Goal: Information Seeking & Learning: Learn about a topic

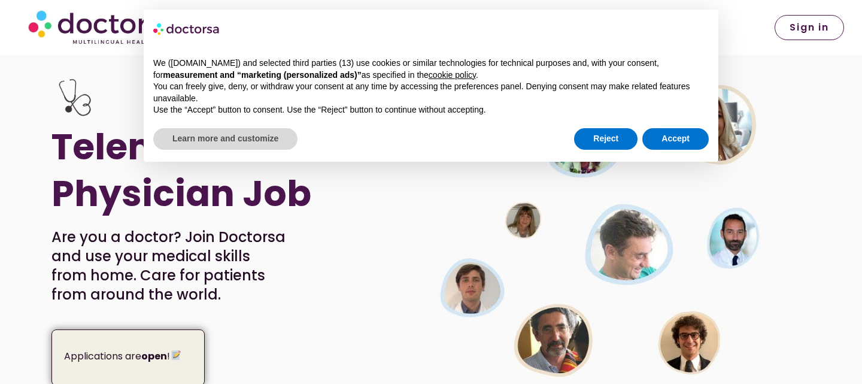
scroll to position [105, 0]
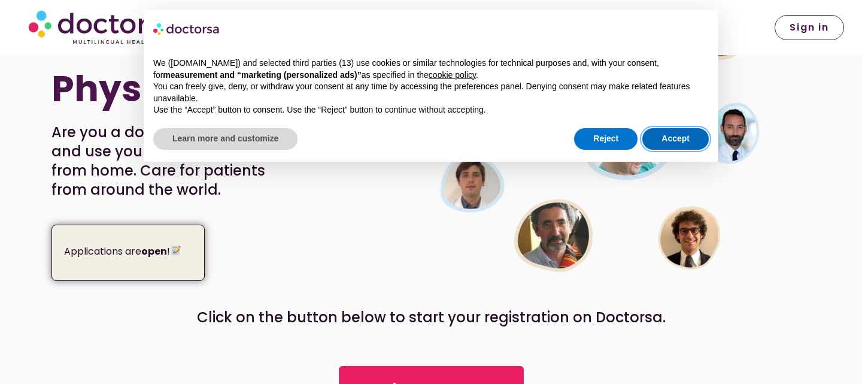
click at [662, 139] on button "Accept" at bounding box center [675, 139] width 66 height 22
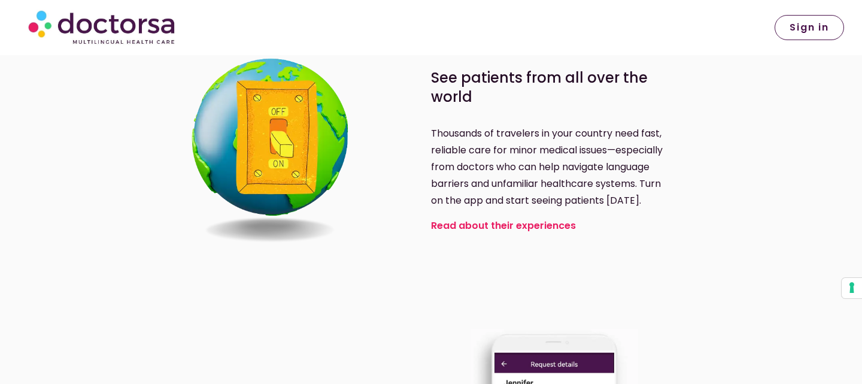
scroll to position [660, 0]
click at [481, 229] on link "Read about their experiences" at bounding box center [503, 225] width 145 height 14
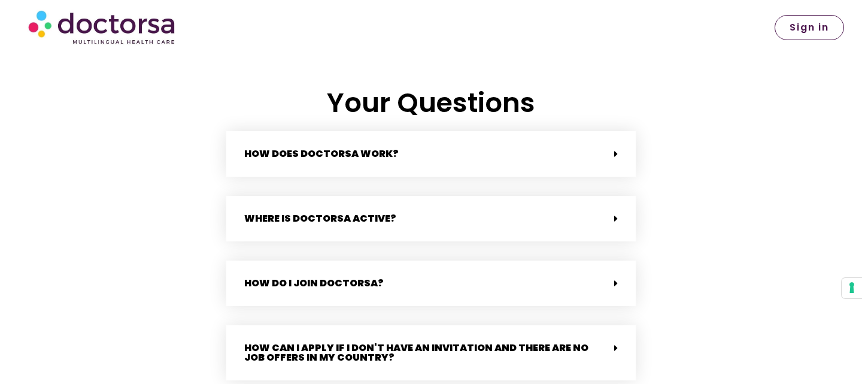
scroll to position [2529, 0]
click at [452, 147] on div "How does Doctorsa work?" at bounding box center [430, 153] width 409 height 45
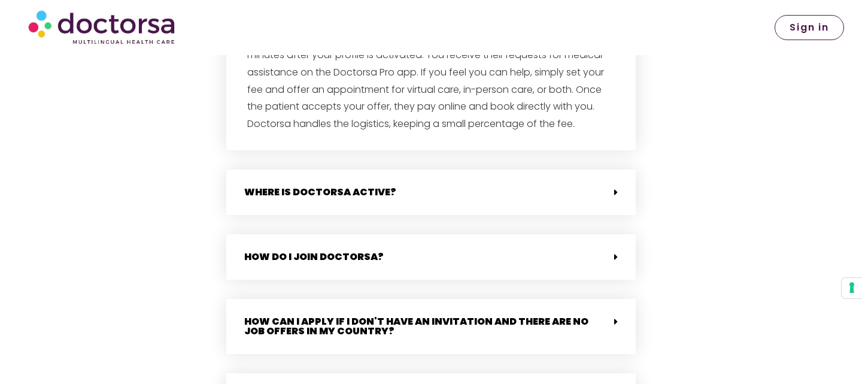
scroll to position [2703, 0]
click at [442, 192] on div "Where is Doctorsa active?" at bounding box center [430, 191] width 409 height 45
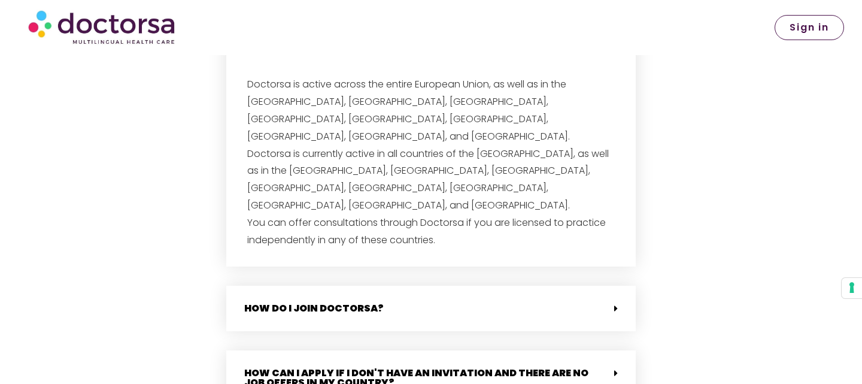
scroll to position [2896, 0]
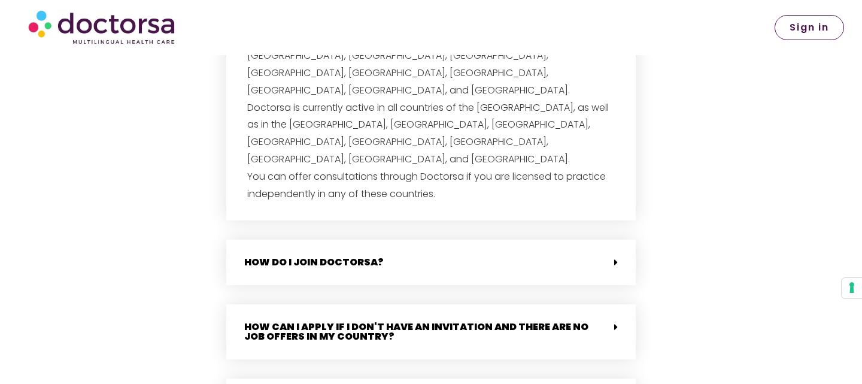
click at [427, 239] on div "How do I join Doctorsa?" at bounding box center [430, 261] width 409 height 45
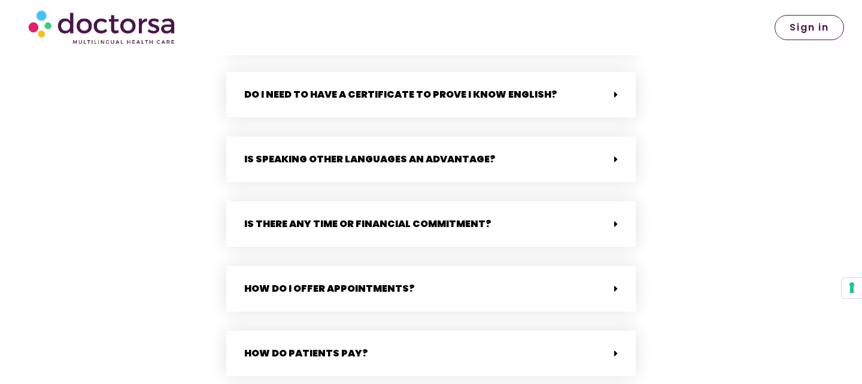
scroll to position [3333, 0]
click at [412, 200] on div "Is there any time or financial commitment?" at bounding box center [430, 222] width 409 height 45
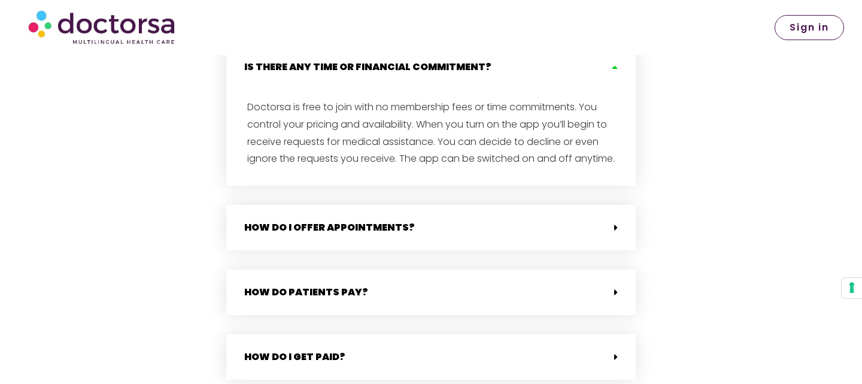
scroll to position [3499, 0]
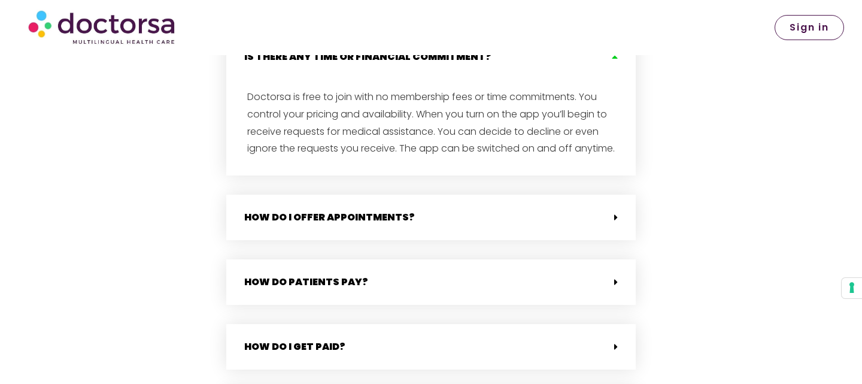
click at [413, 195] on div "How do I offer appointments?" at bounding box center [430, 217] width 409 height 45
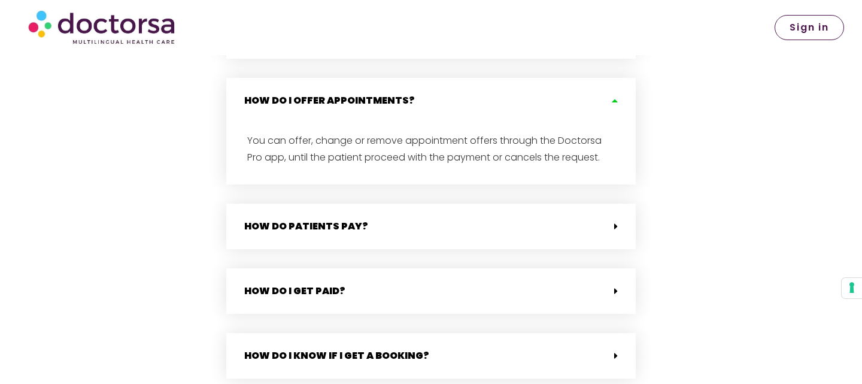
scroll to position [3623, 0]
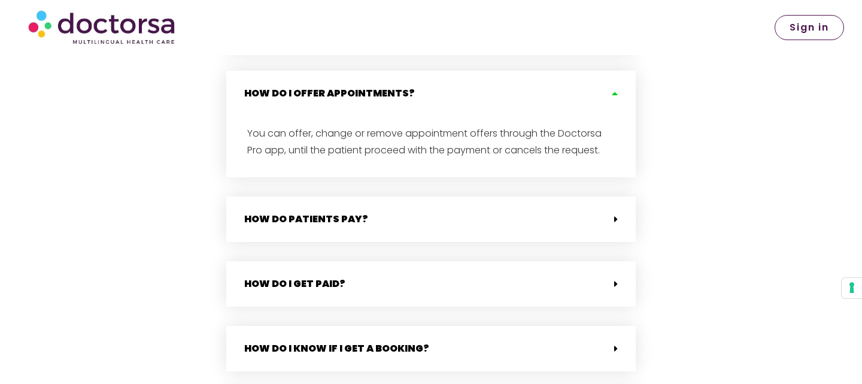
click at [420, 196] on div "How do patients pay?" at bounding box center [430, 218] width 409 height 45
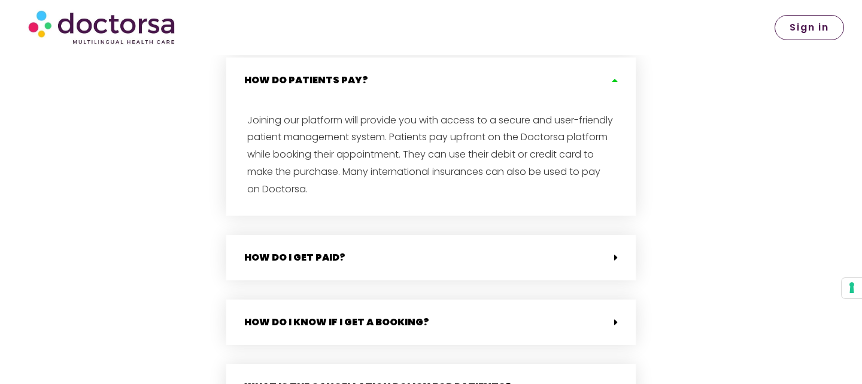
scroll to position [3801, 0]
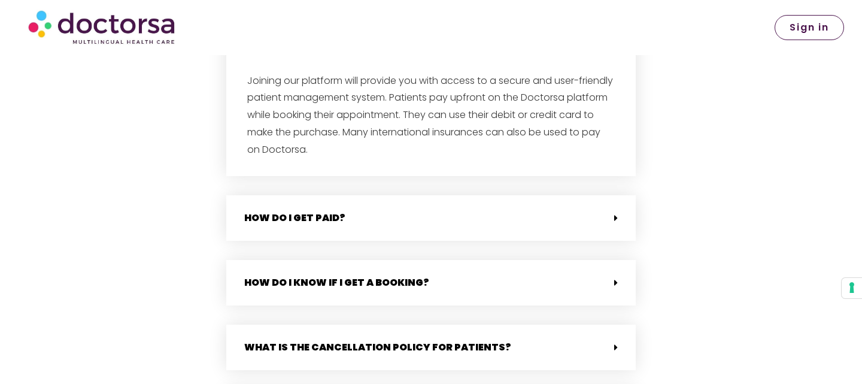
click at [417, 195] on div "How do I get paid?" at bounding box center [430, 217] width 409 height 45
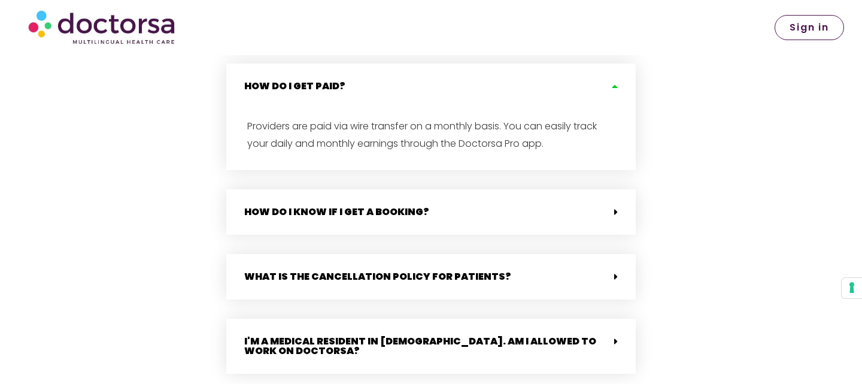
scroll to position [3934, 0]
click at [418, 189] on div "How do I know if I get a booking?" at bounding box center [430, 211] width 409 height 45
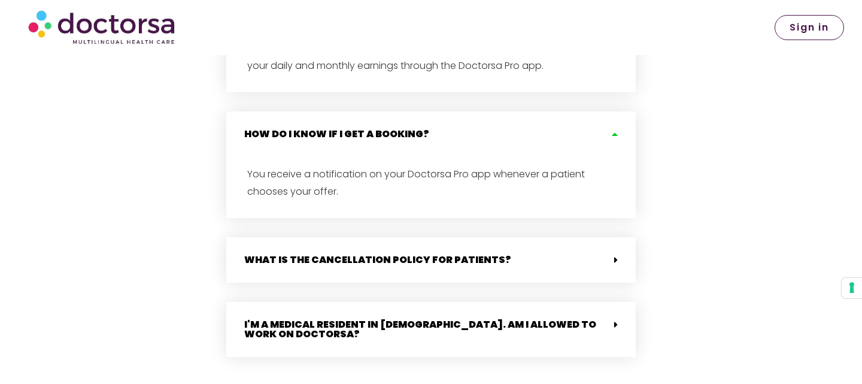
scroll to position [4053, 0]
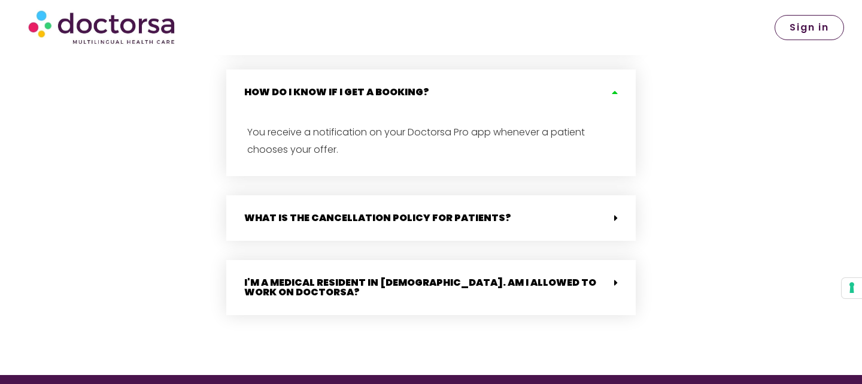
click at [417, 195] on div "What is the cancellation policy for patients?" at bounding box center [430, 217] width 409 height 45
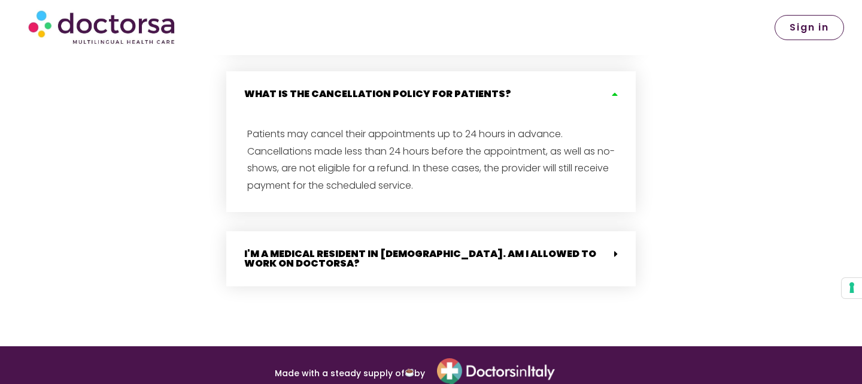
scroll to position [4183, 0]
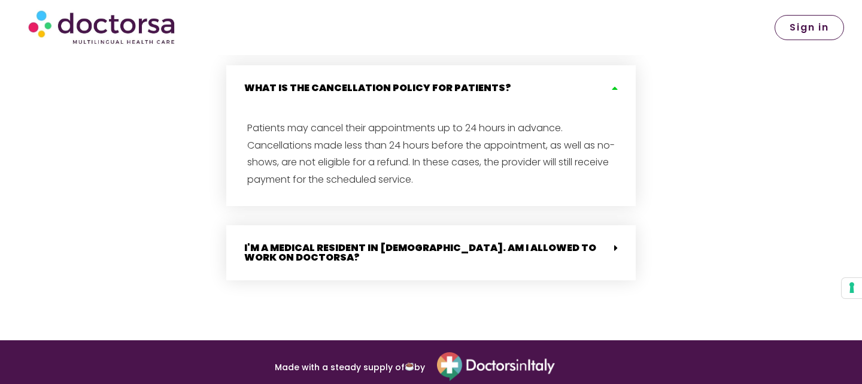
click at [402, 225] on div "I'm a medical resident in [DEMOGRAPHIC_DATA]. Am I allowed to work on Doctorsa?" at bounding box center [430, 252] width 409 height 55
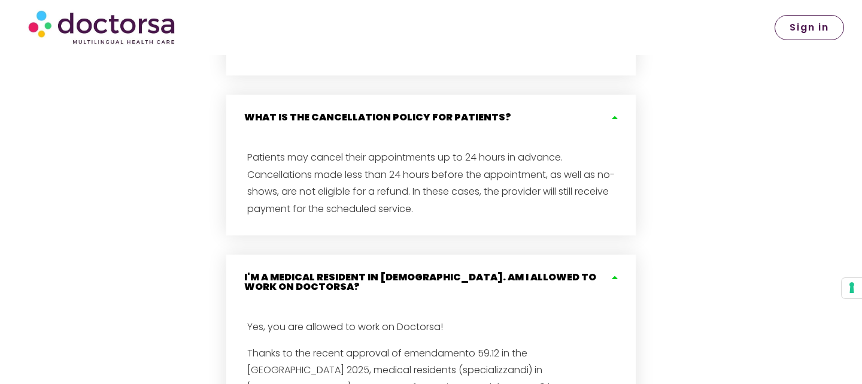
scroll to position [4153, 0]
click at [813, 28] on span "Sign in" at bounding box center [808, 28] width 39 height 10
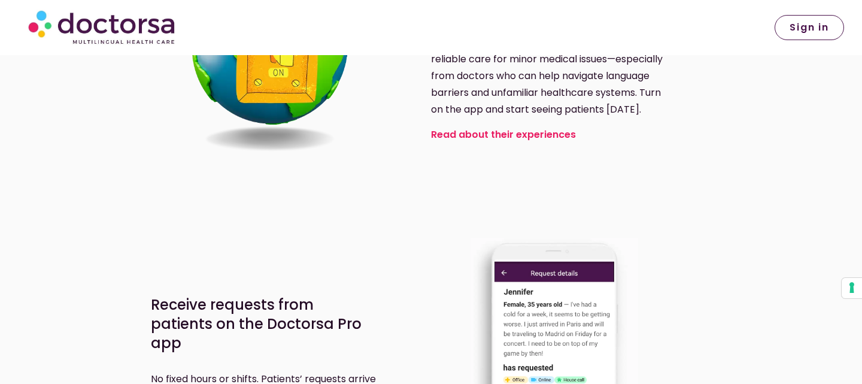
scroll to position [750, 0]
